Goal: Information Seeking & Learning: Learn about a topic

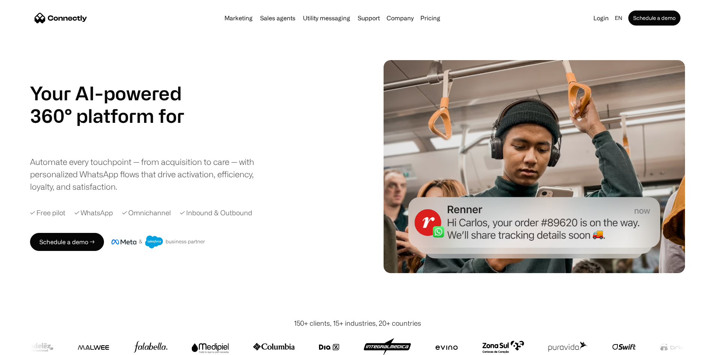
click at [106, 171] on div "Automate every touchpoint — from acquisition to care — with personalized WhatsA…" at bounding box center [148, 173] width 236 height 37
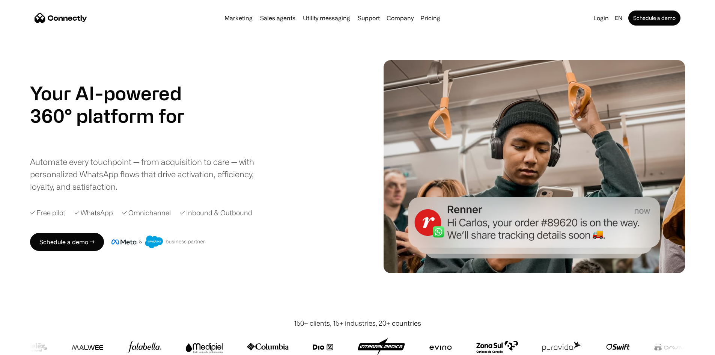
click at [140, 170] on div "Automate every touchpoint — from acquisition to care — with personalized WhatsA…" at bounding box center [148, 173] width 236 height 37
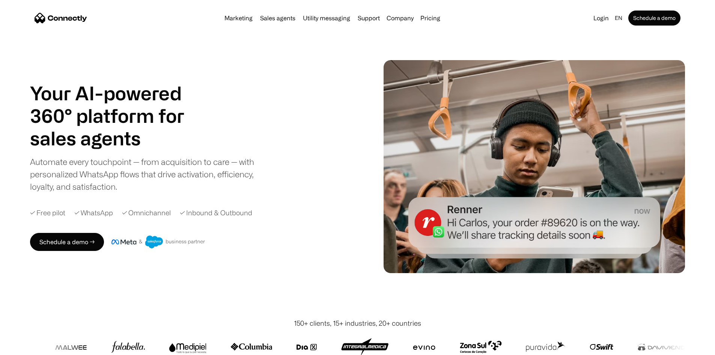
click at [180, 169] on div "Automate every touchpoint — from acquisition to care — with personalized WhatsA…" at bounding box center [148, 173] width 236 height 37
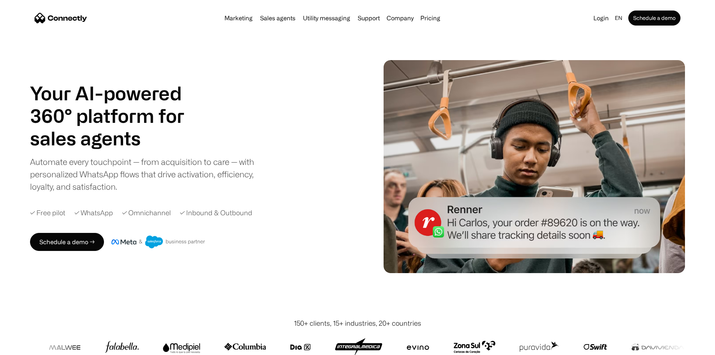
click at [217, 169] on div "Automate every touchpoint — from acquisition to care — with personalized WhatsA…" at bounding box center [148, 173] width 236 height 37
click at [218, 169] on div "Automate every touchpoint — from acquisition to care — with personalized WhatsA…" at bounding box center [148, 173] width 236 height 37
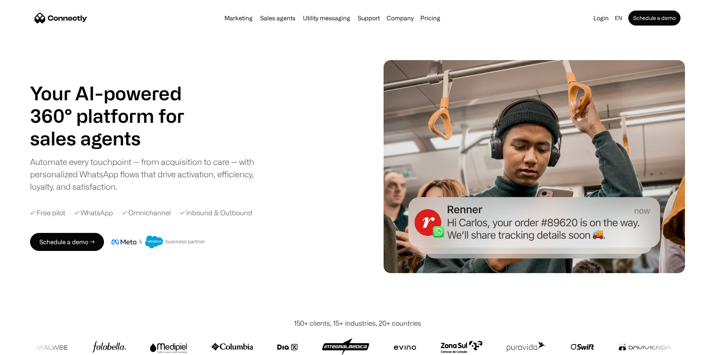
click at [250, 168] on div "Automate every touchpoint — from acquisition to care — with personalized WhatsA…" at bounding box center [148, 173] width 236 height 37
click at [250, 169] on div "Automate every touchpoint — from acquisition to care — with personalized WhatsA…" at bounding box center [148, 173] width 236 height 37
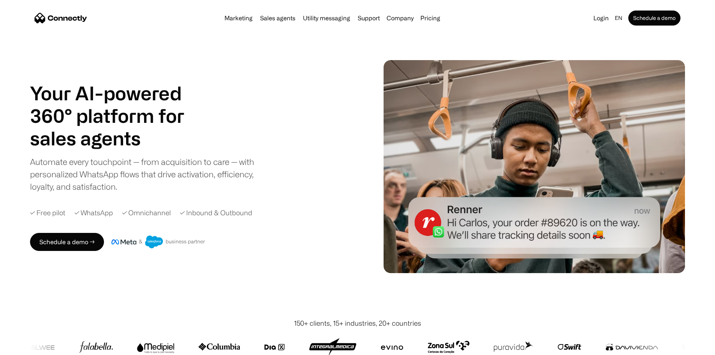
click at [244, 169] on div "Automate every touchpoint — from acquisition to care — with personalized WhatsA…" at bounding box center [148, 173] width 236 height 37
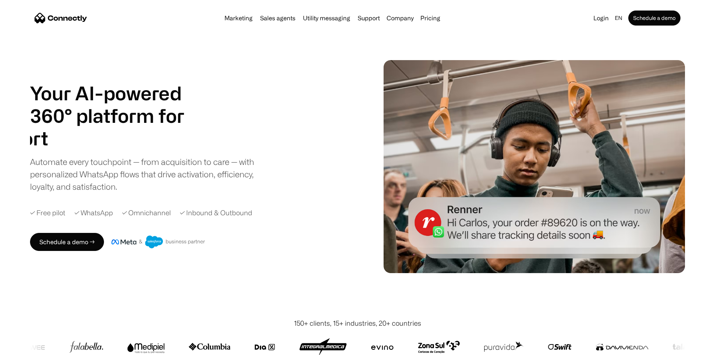
click at [264, 171] on div "Automate every touchpoint — from acquisition to care — with personalized WhatsA…" at bounding box center [148, 173] width 236 height 37
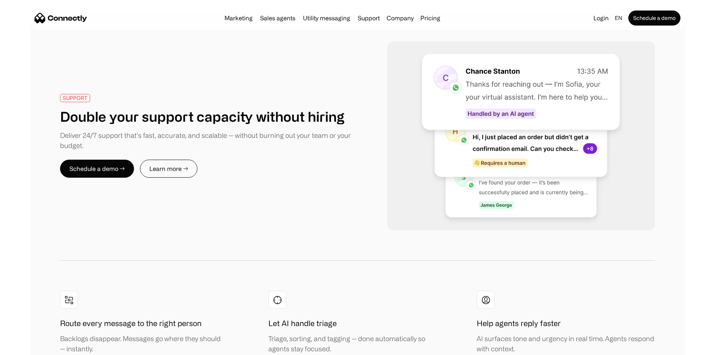
scroll to position [1576, 0]
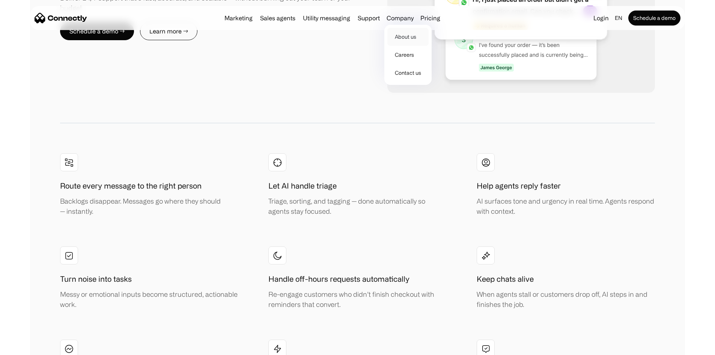
click at [414, 36] on link "About us" at bounding box center [407, 37] width 41 height 18
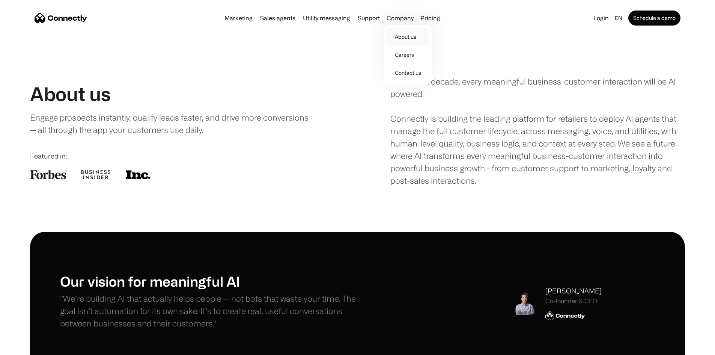
click at [411, 38] on link "About us" at bounding box center [407, 37] width 41 height 18
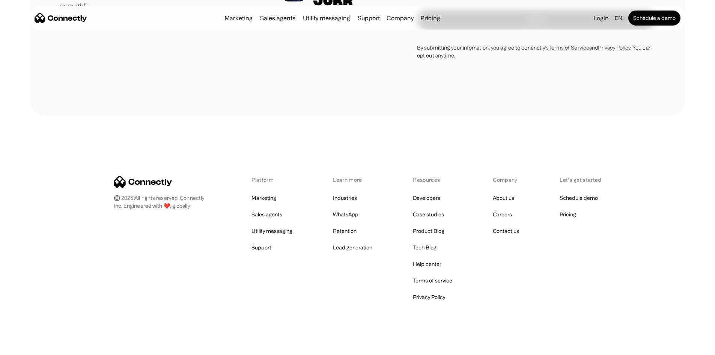
scroll to position [1098, 0]
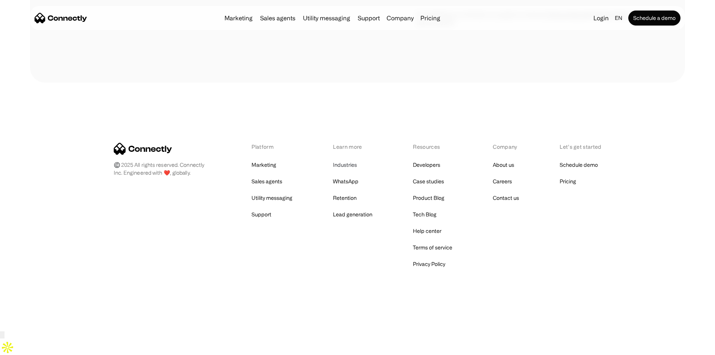
click at [344, 170] on link "Industries" at bounding box center [345, 164] width 24 height 11
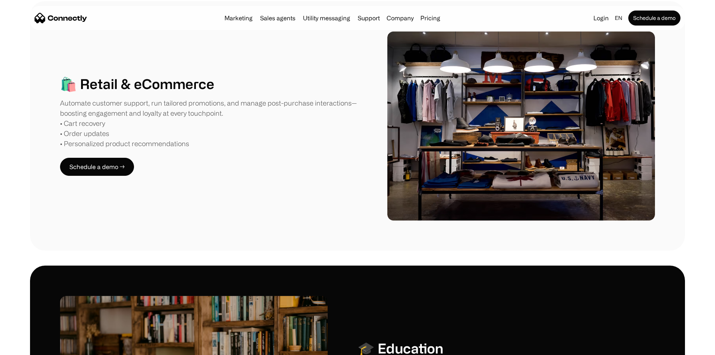
scroll to position [19, 0]
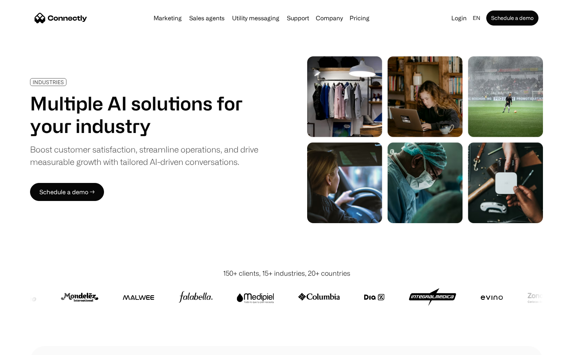
scroll to position [0, 0]
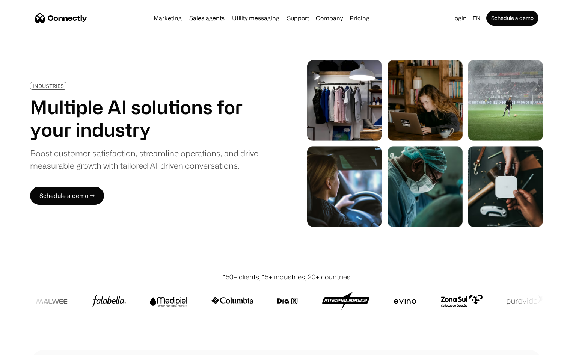
click at [235, 126] on h1 "Multiple AI solutions for your industry" at bounding box center [152, 118] width 244 height 45
